Goal: Task Accomplishment & Management: Manage account settings

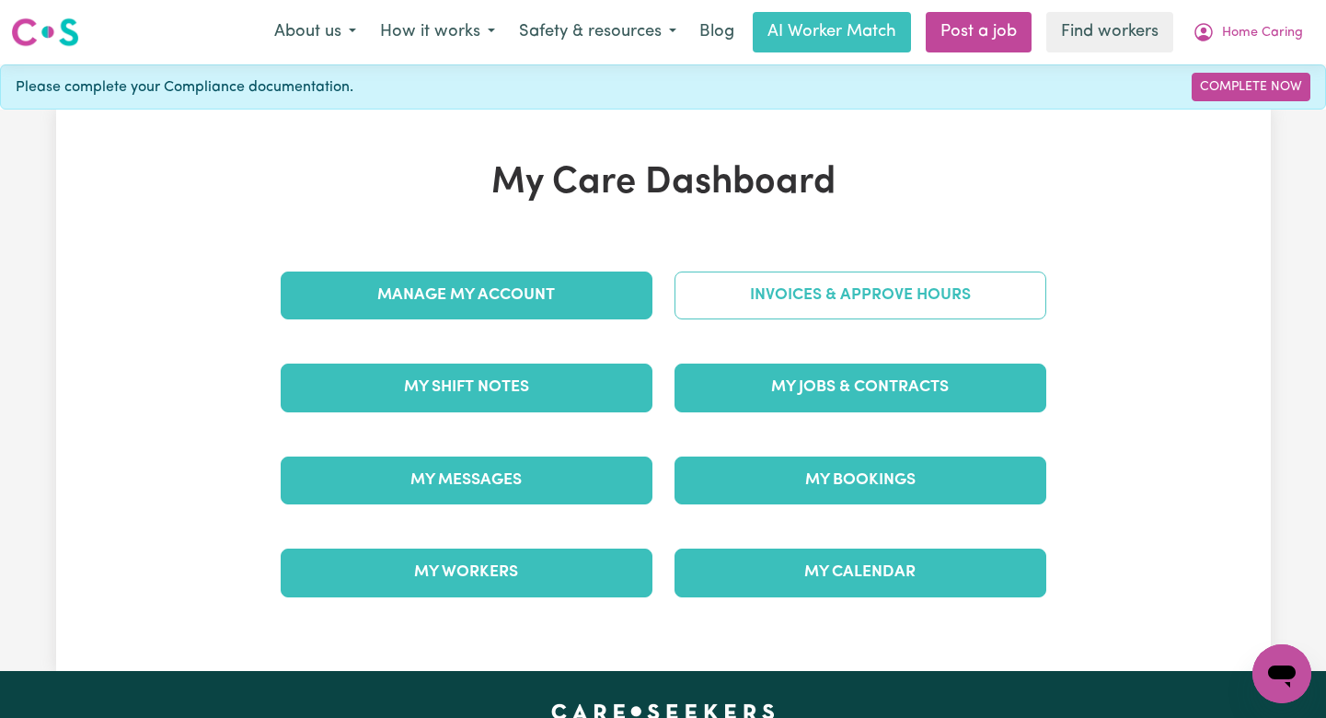
click at [734, 294] on link "Invoices & Approve Hours" at bounding box center [860, 295] width 372 height 48
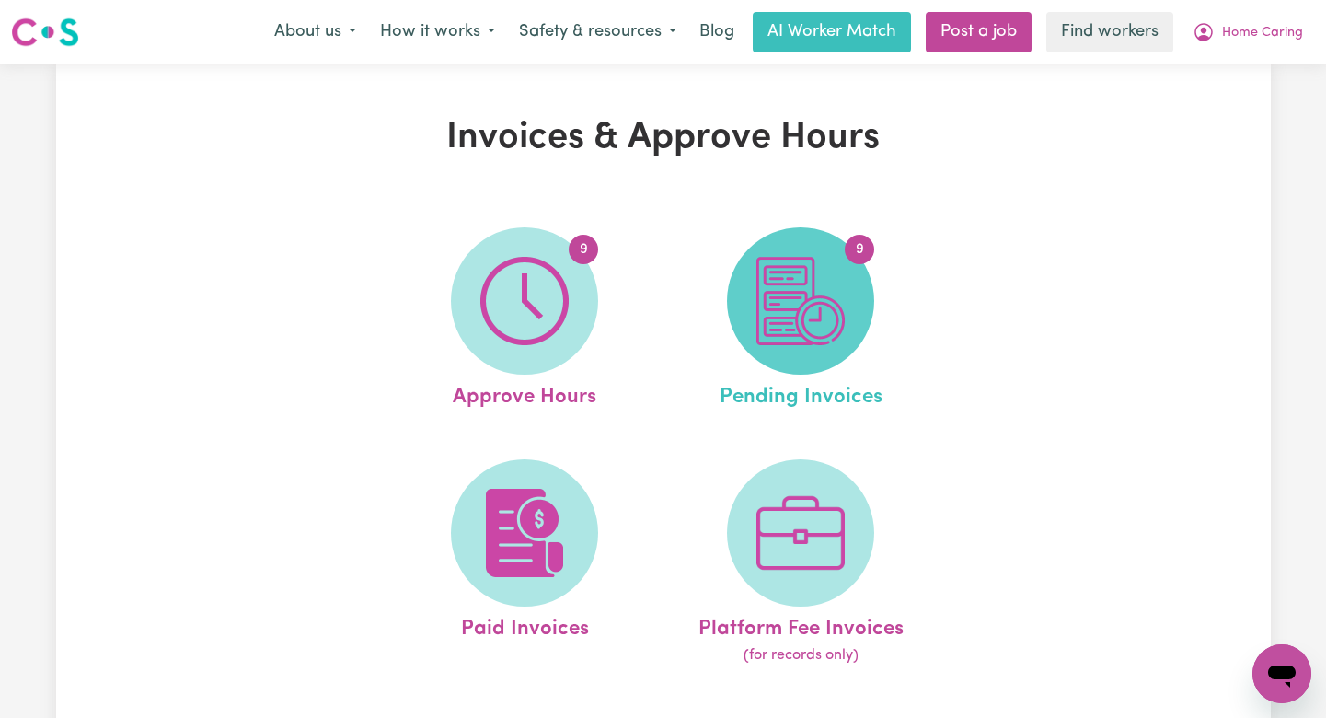
click at [811, 321] on img at bounding box center [800, 301] width 88 height 88
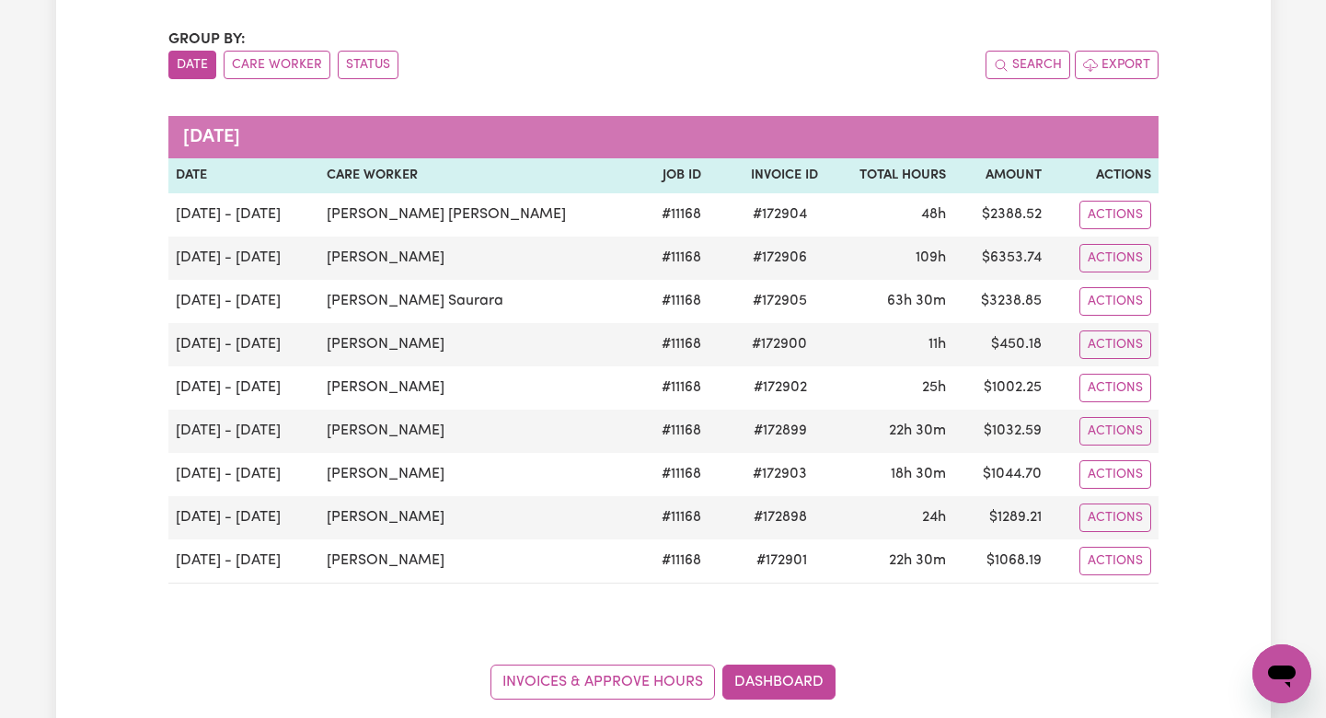
scroll to position [177, 0]
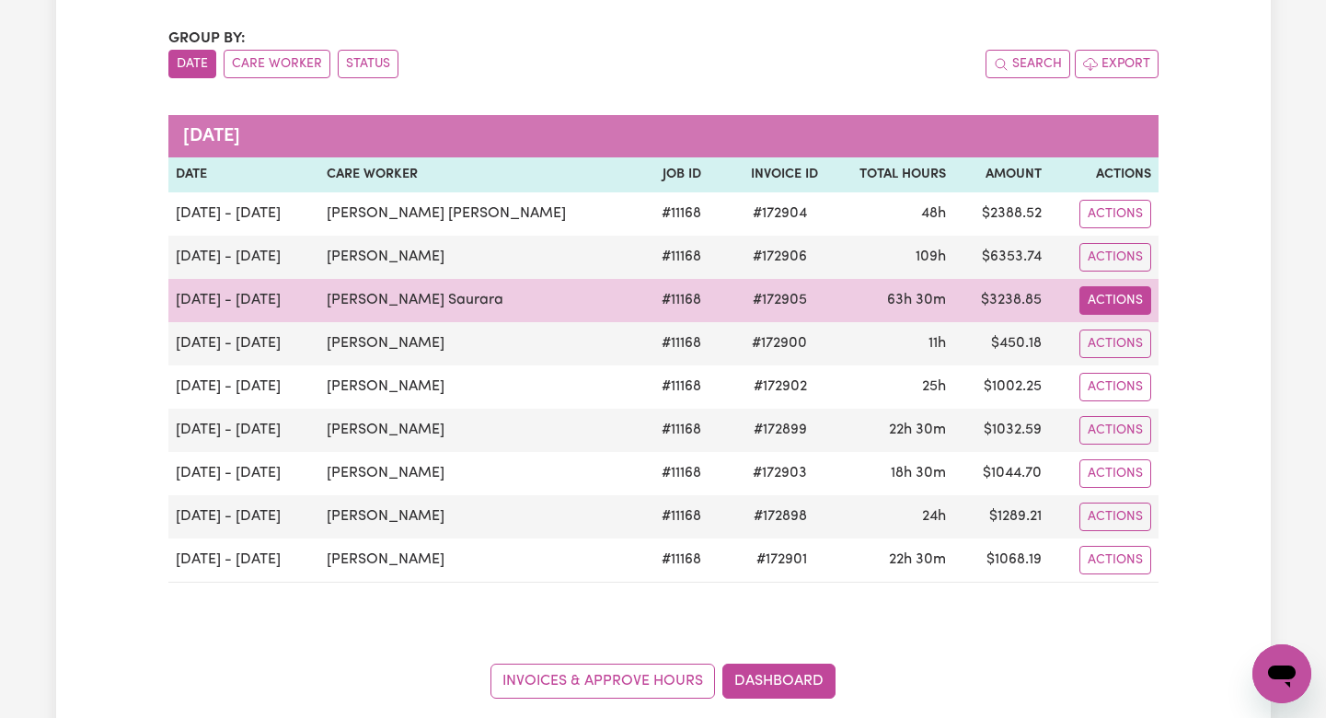
click at [1100, 301] on button "Actions" at bounding box center [1115, 300] width 72 height 29
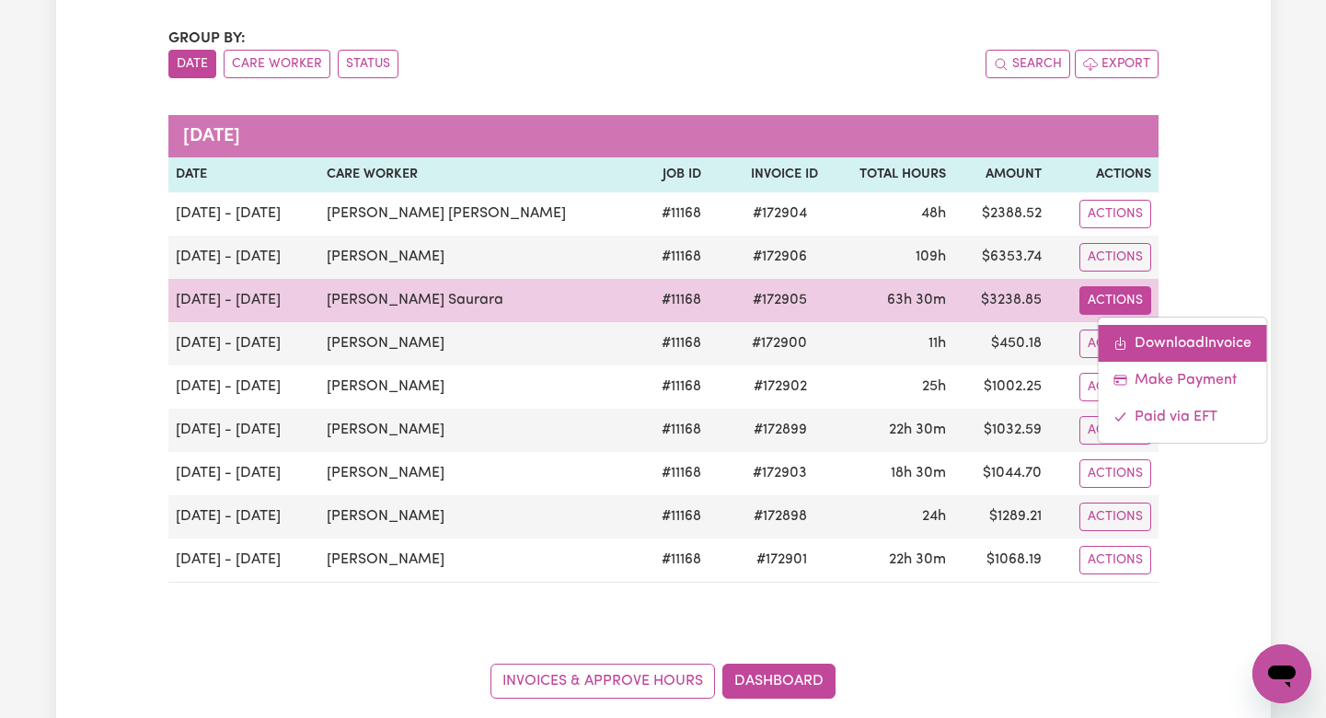
click at [1112, 341] on icon "Download invoice #172905" at bounding box center [1119, 343] width 15 height 15
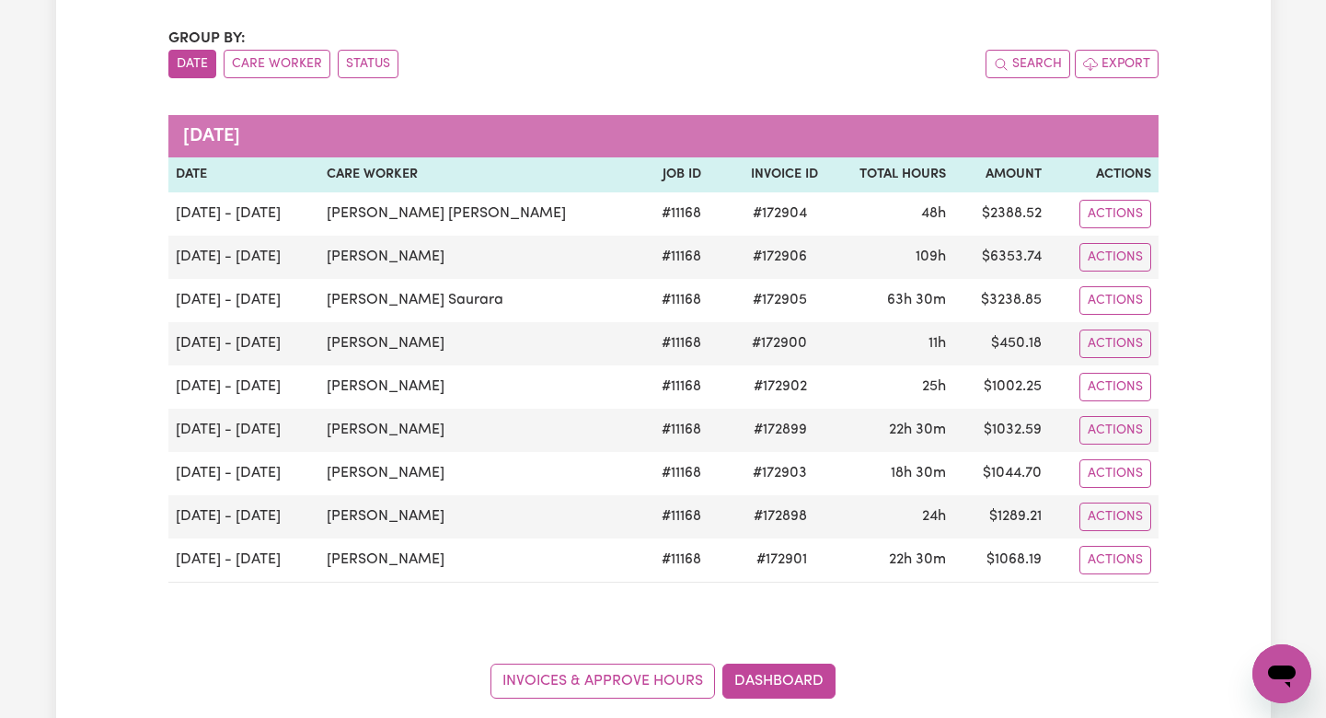
scroll to position [0, 0]
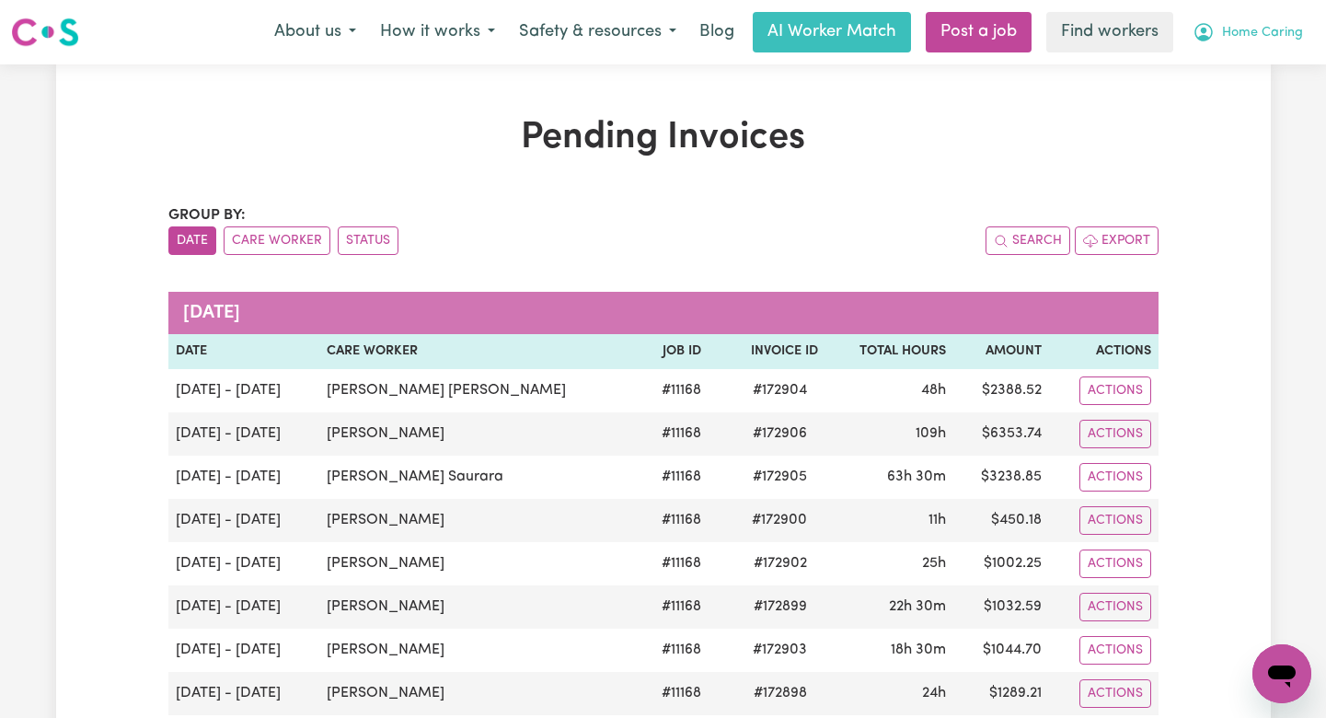
click at [1259, 20] on button "Home Caring" at bounding box center [1247, 32] width 134 height 39
click at [1217, 121] on link "Logout" at bounding box center [1240, 105] width 145 height 35
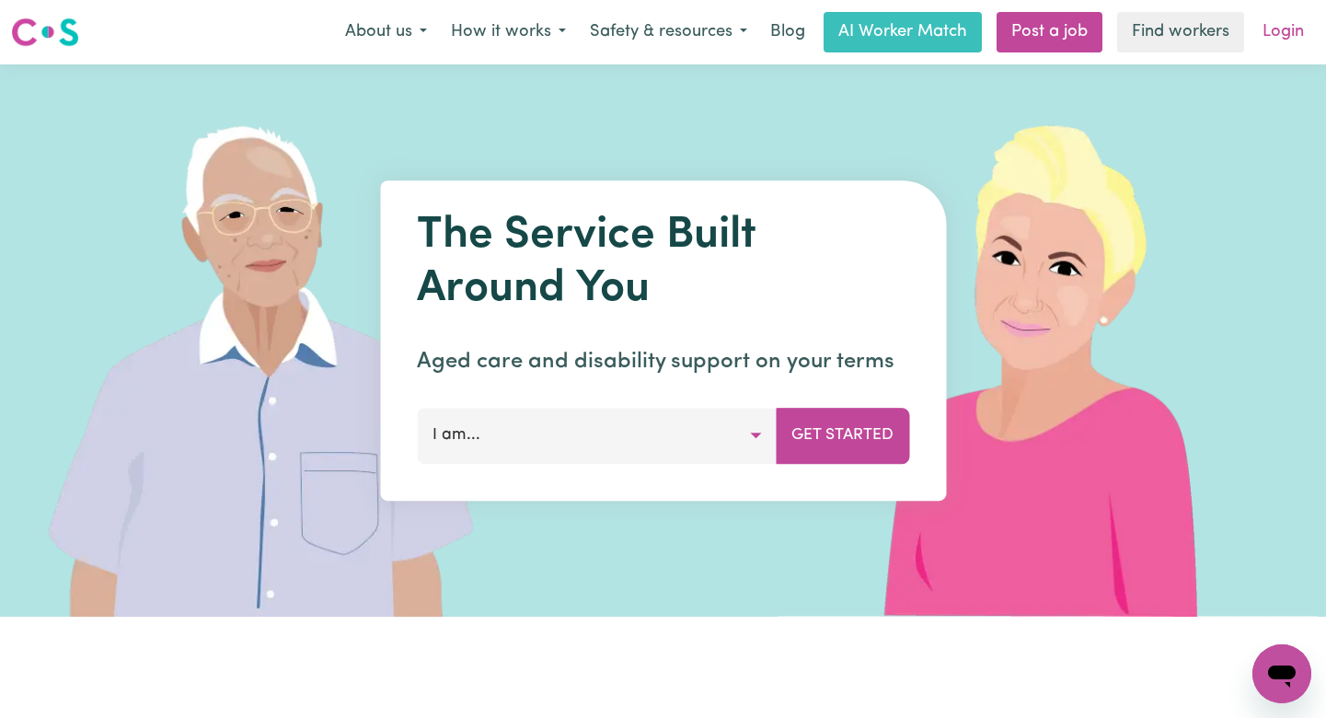
click at [1268, 35] on link "Login" at bounding box center [1282, 32] width 63 height 40
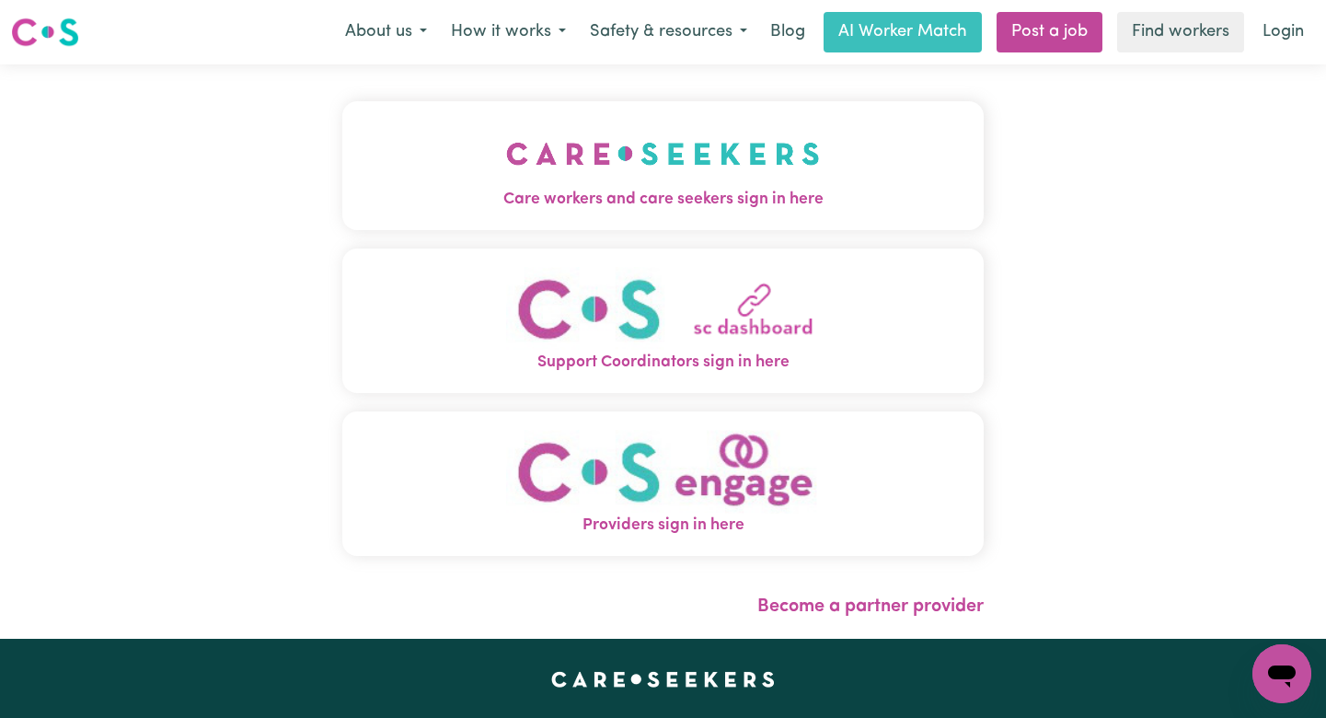
click at [556, 155] on img "Care workers and care seekers sign in here" at bounding box center [663, 154] width 314 height 68
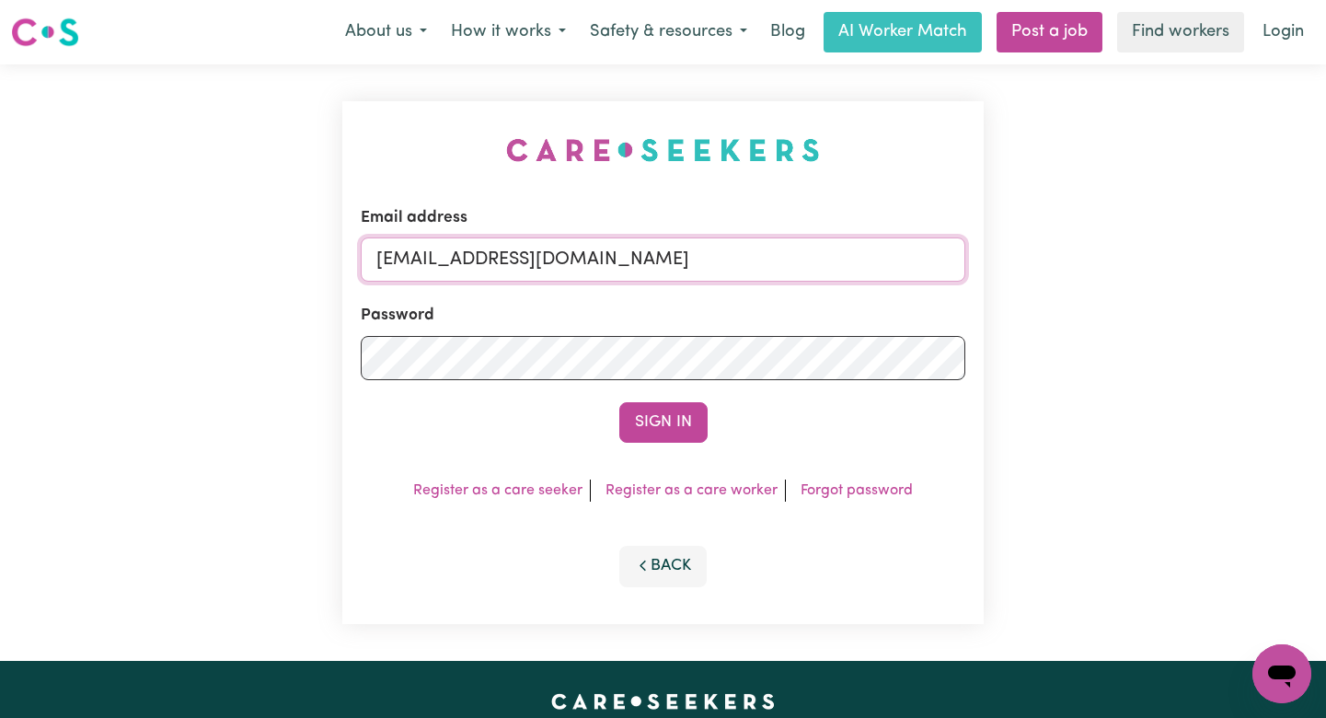
drag, startPoint x: 888, startPoint y: 265, endPoint x: 468, endPoint y: 266, distance: 419.5
click at [468, 266] on input "[EMAIL_ADDRESS][DOMAIN_NAME]" at bounding box center [663, 259] width 604 height 44
paste input "IrenePapandreouALC"
type input "[EMAIL_ADDRESS][DOMAIN_NAME]"
click at [619, 402] on button "Sign In" at bounding box center [663, 422] width 88 height 40
